Goal: Information Seeking & Learning: Learn about a topic

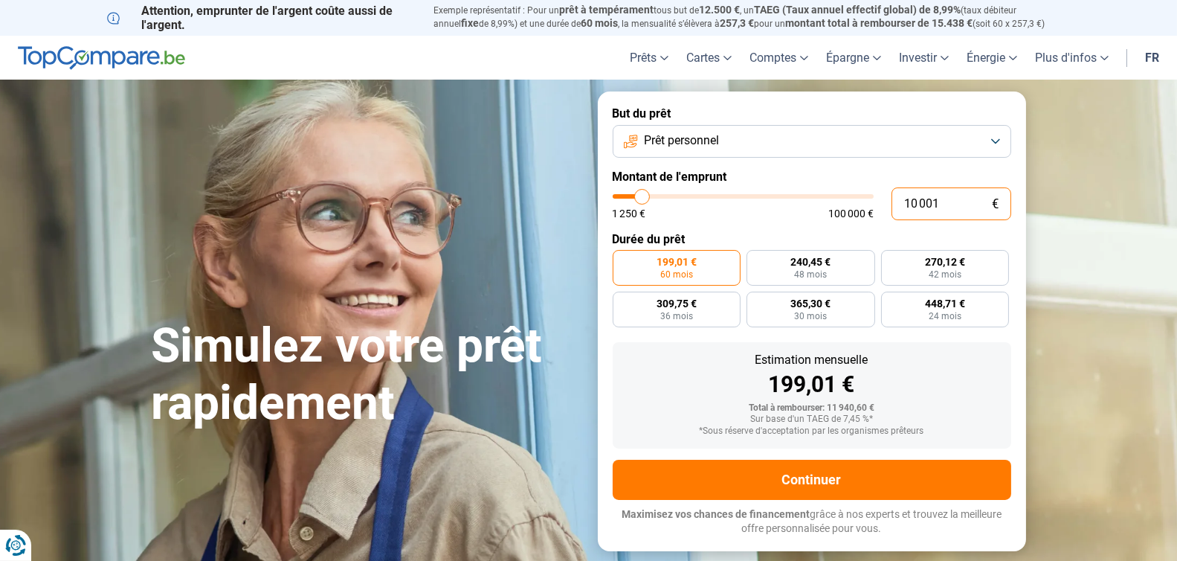
click at [945, 204] on input "10 001" at bounding box center [951, 203] width 120 height 33
type input "1 000"
type input "1250"
type input "10 000"
type input "10000"
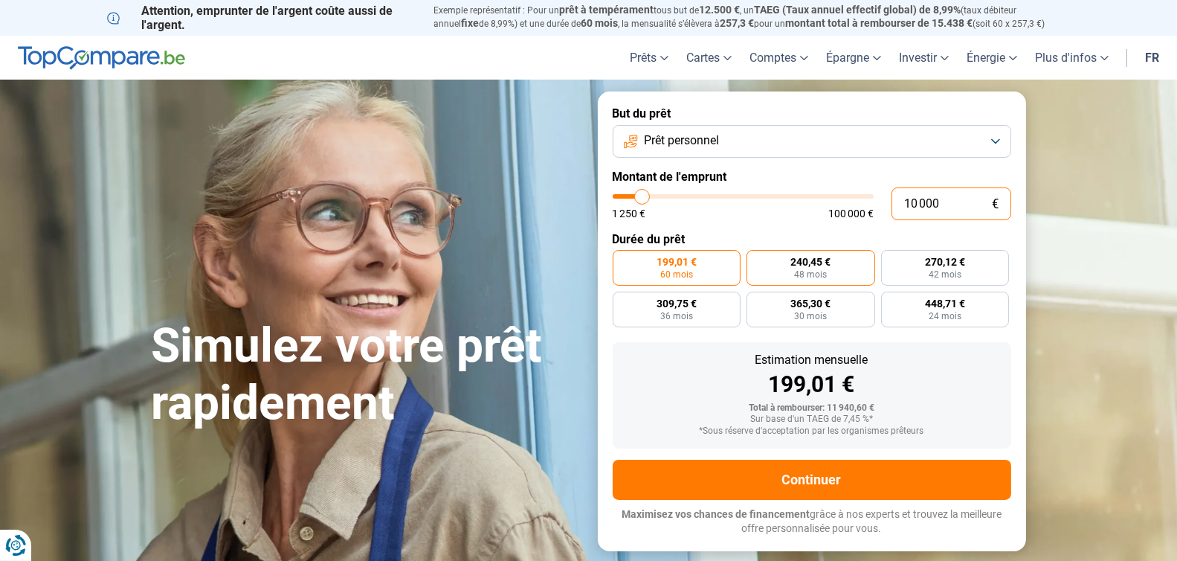
radio input "true"
type input "100 000"
type input "100000"
radio input "false"
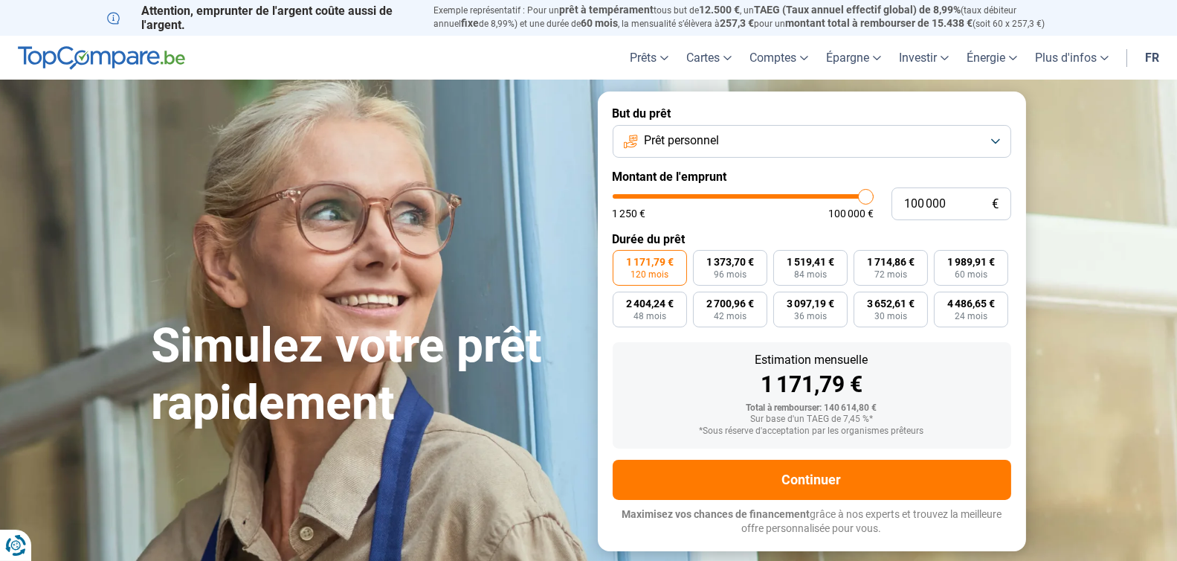
click at [984, 143] on button "Prêt personnel" at bounding box center [812, 141] width 399 height 33
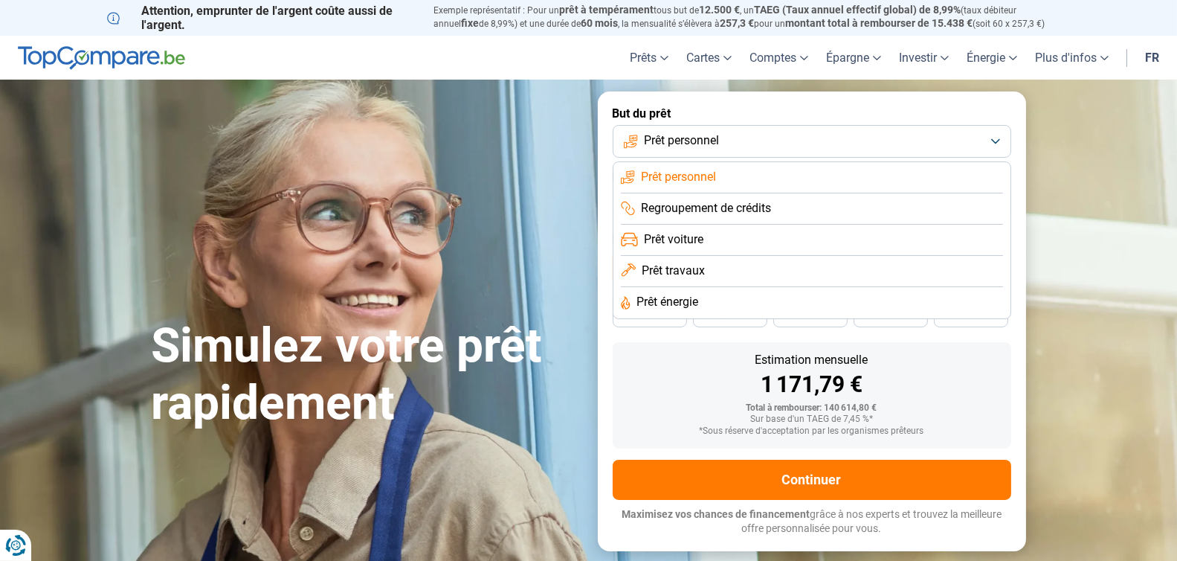
click at [833, 287] on li "Prêt travaux" at bounding box center [812, 302] width 382 height 31
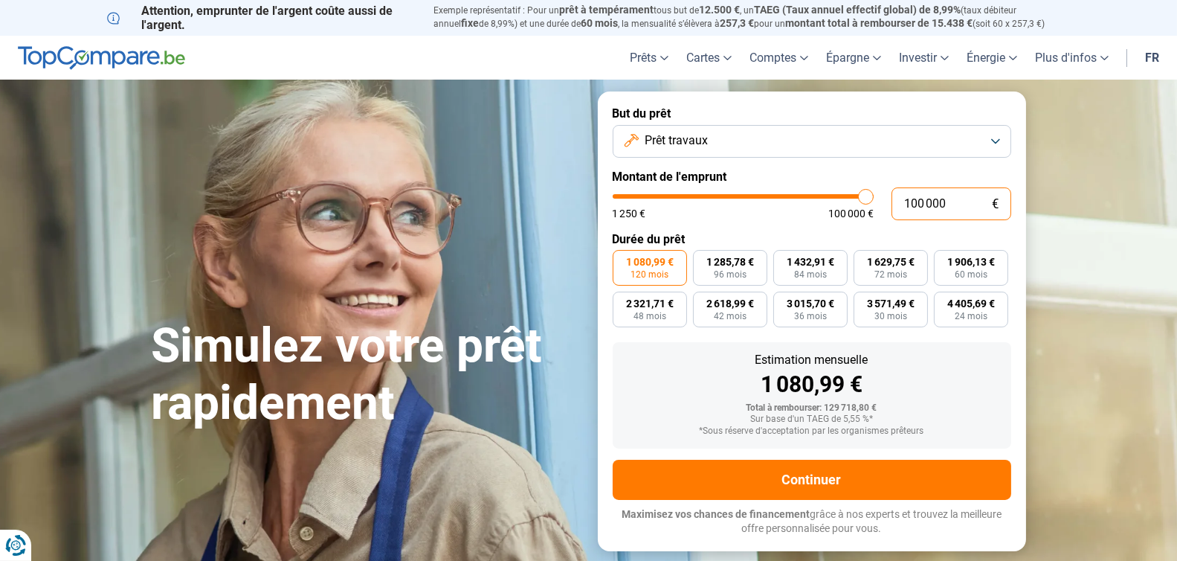
click at [951, 201] on input "100 000" at bounding box center [951, 203] width 120 height 33
type input "10 000"
type input "10000"
type input "1 000"
type input "1250"
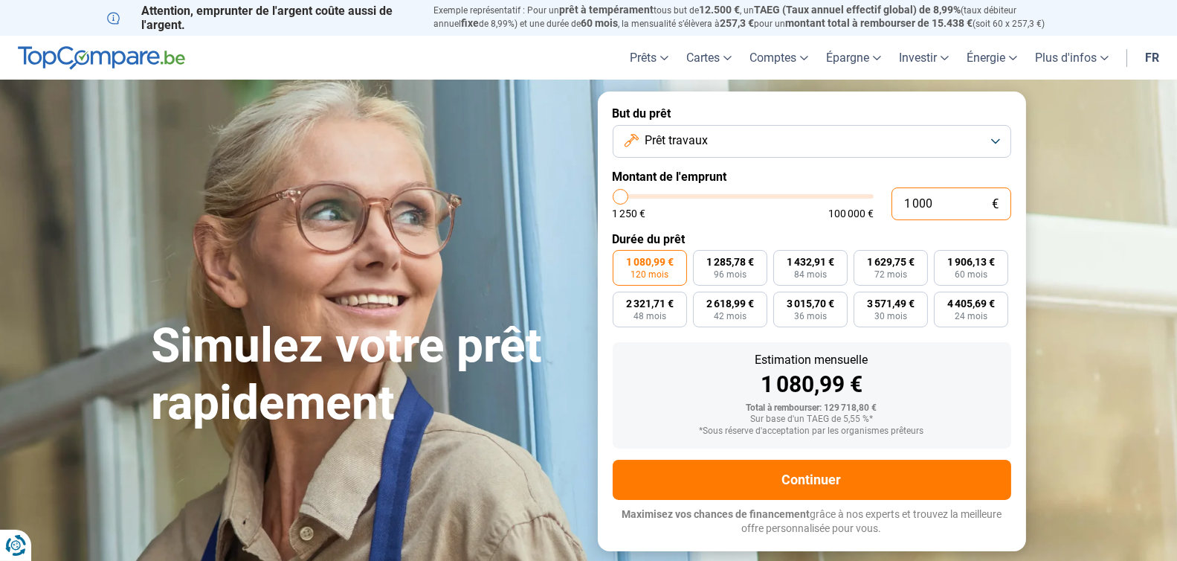
type input "100"
type input "1250"
type input "10"
type input "1250"
type input "1"
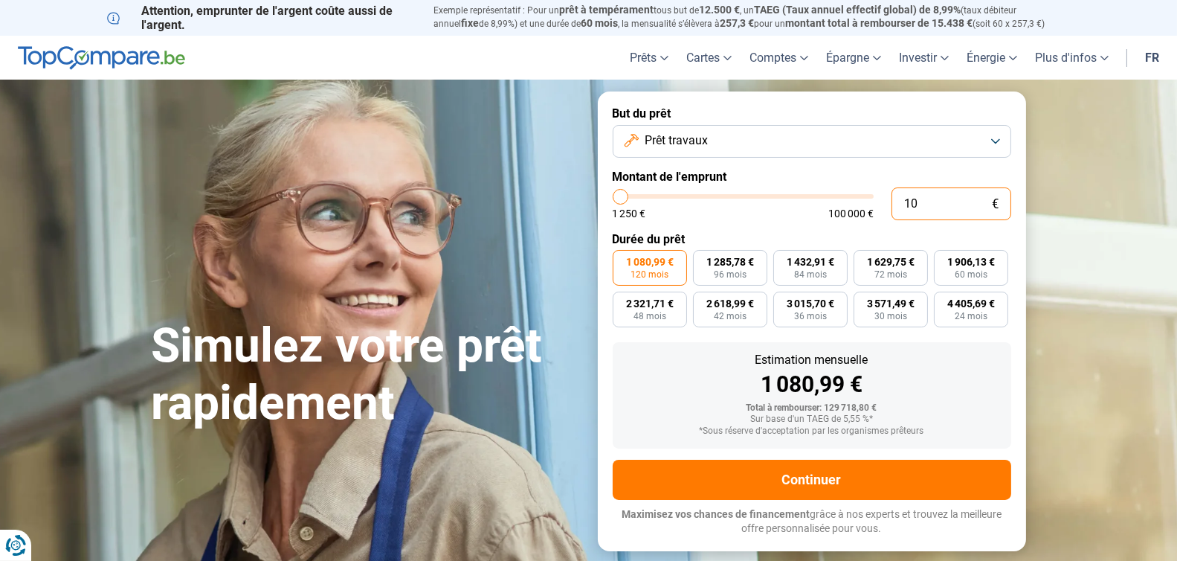
type input "1250"
type input "0"
type input "1250"
type input "7"
type input "1250"
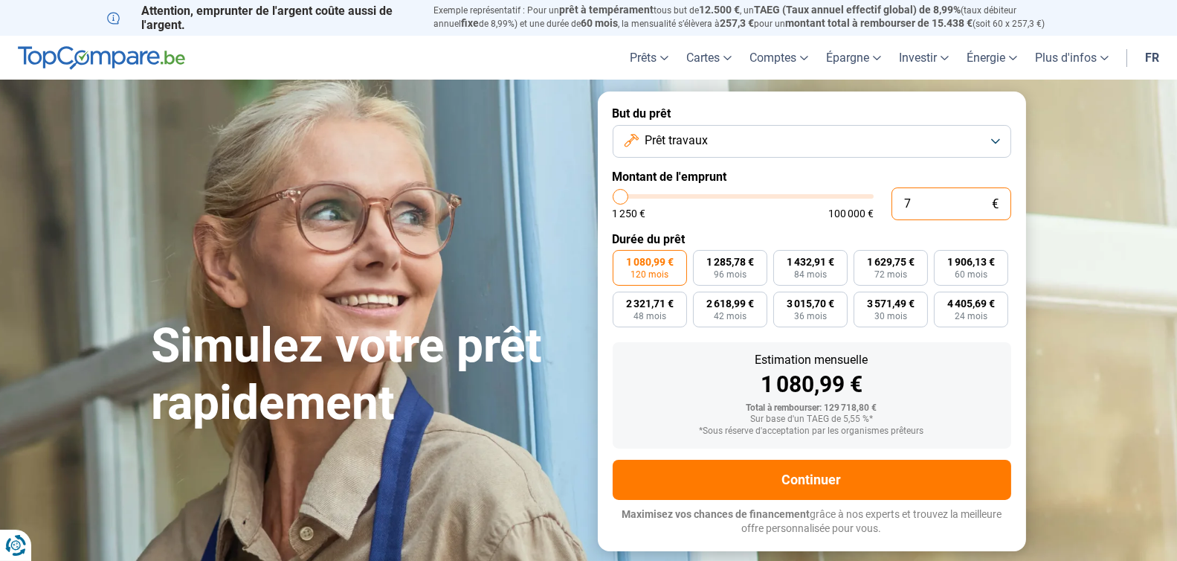
type input "70"
type input "1250"
type input "700"
type input "1250"
type input "7 000"
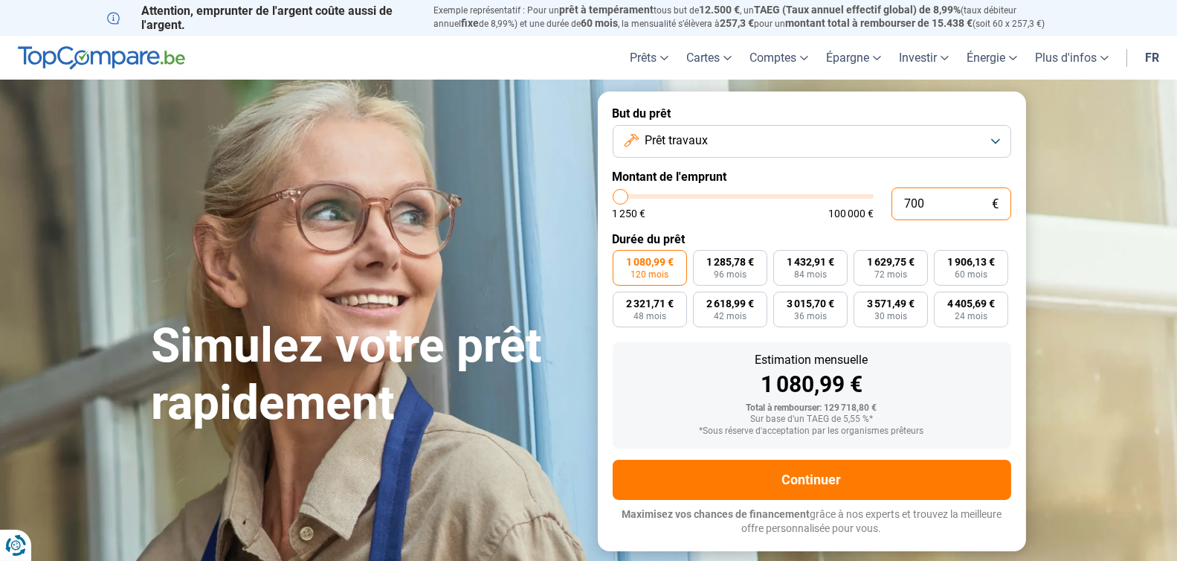
type input "7000"
type input "70 000"
type input "70000"
type input "70 000"
click at [958, 388] on div "1 080,99 €" at bounding box center [812, 384] width 375 height 22
